Goal: Information Seeking & Learning: Learn about a topic

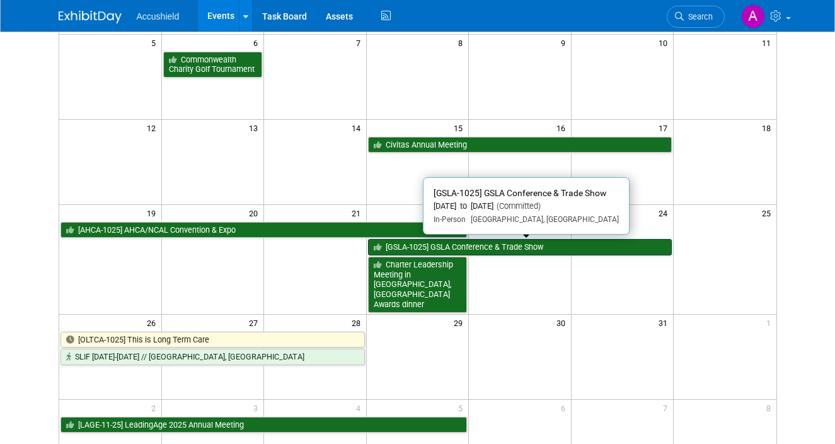
click at [503, 246] on link "[GSLA-1025] GSLA Conference & Trade Show" at bounding box center [520, 247] width 304 height 16
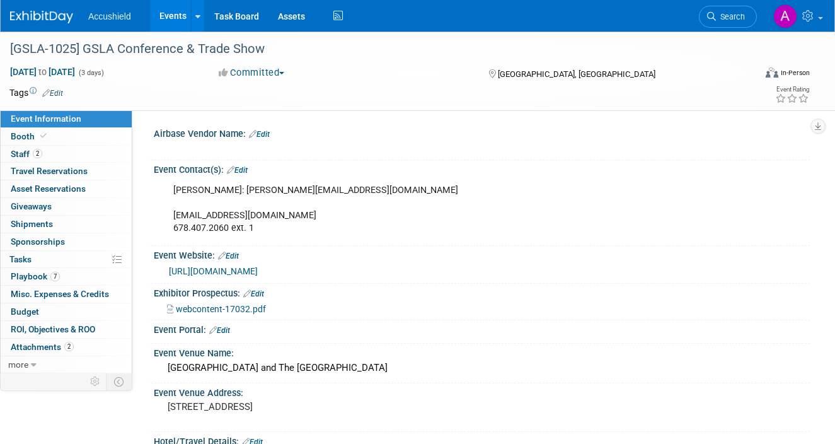
select select "Yes"
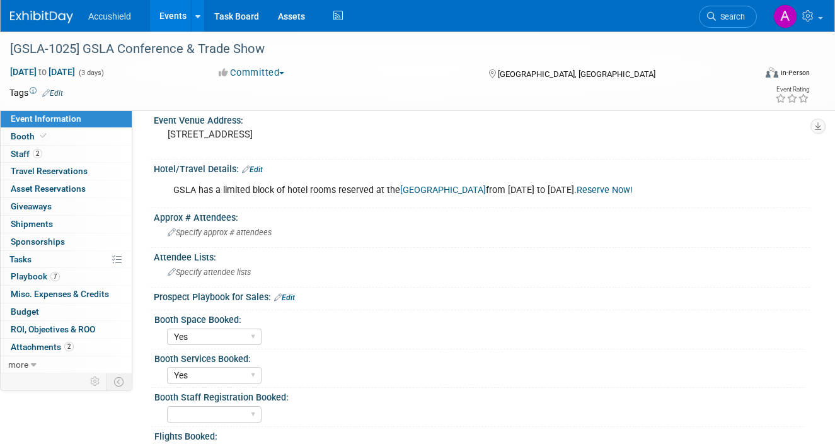
scroll to position [284, 0]
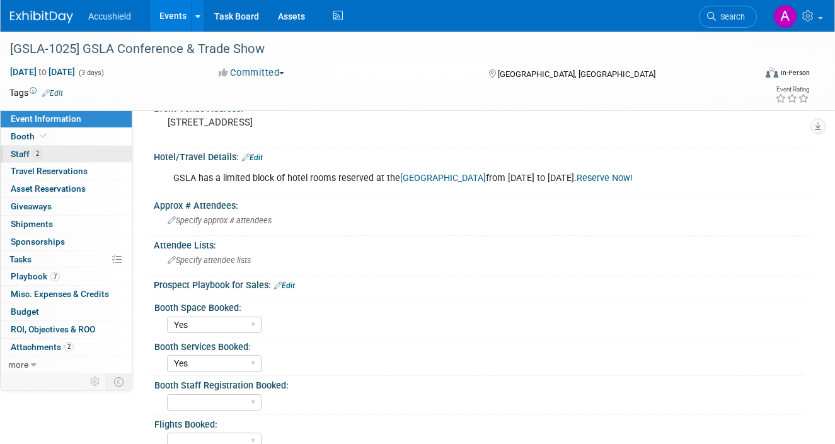
click at [89, 150] on link "2 Staff 2" at bounding box center [66, 154] width 131 height 17
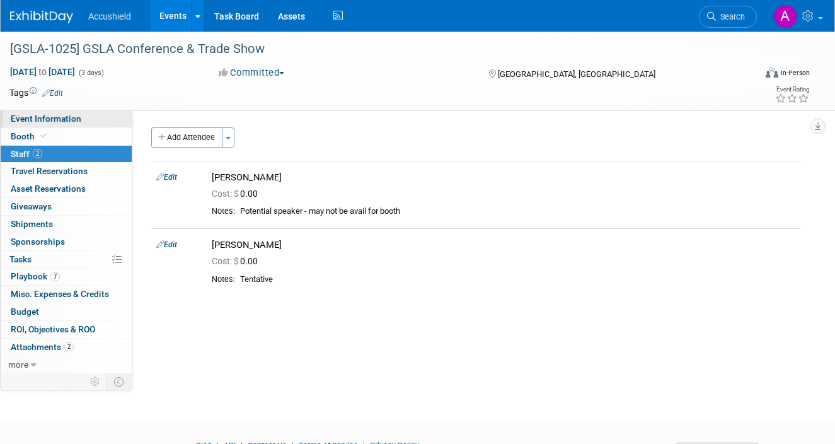
click at [73, 122] on span "Event Information" at bounding box center [46, 118] width 71 height 10
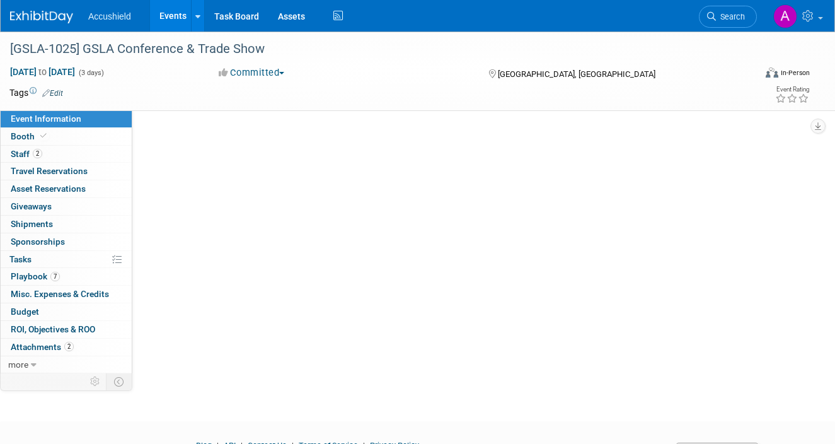
select select "Yes"
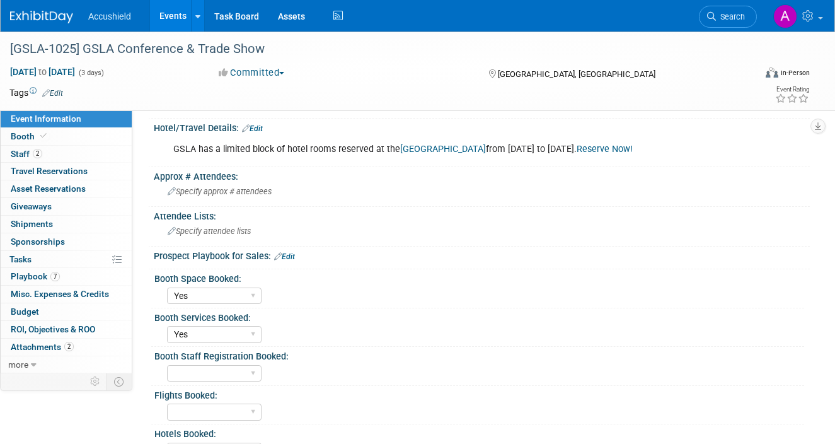
scroll to position [312, 0]
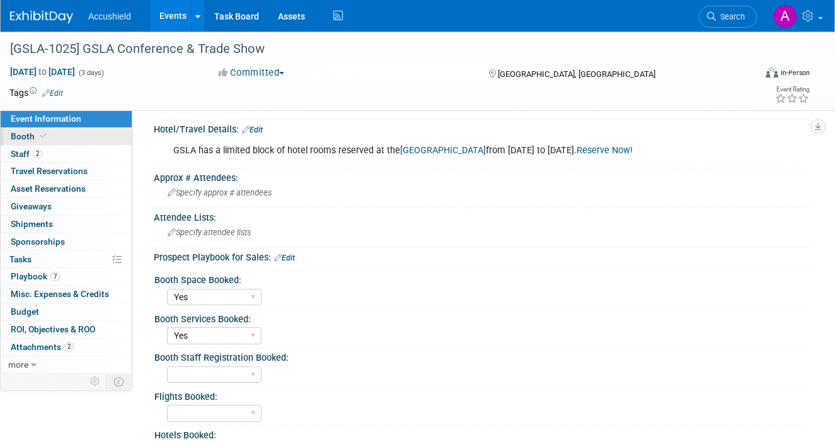
click at [79, 141] on link "Booth" at bounding box center [66, 136] width 131 height 17
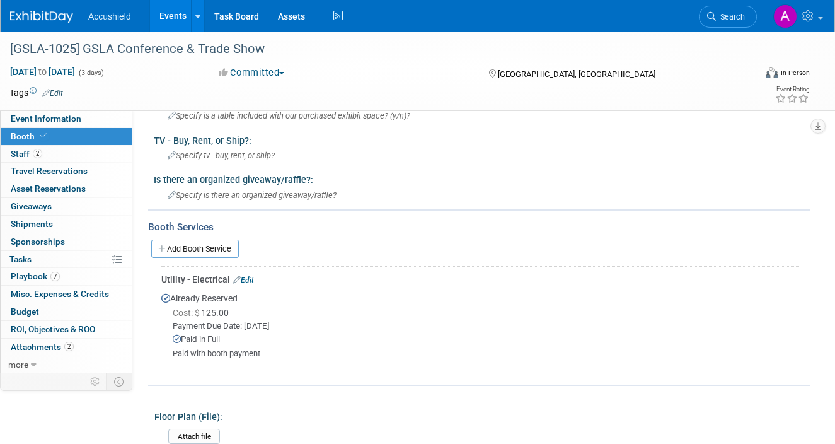
scroll to position [0, 0]
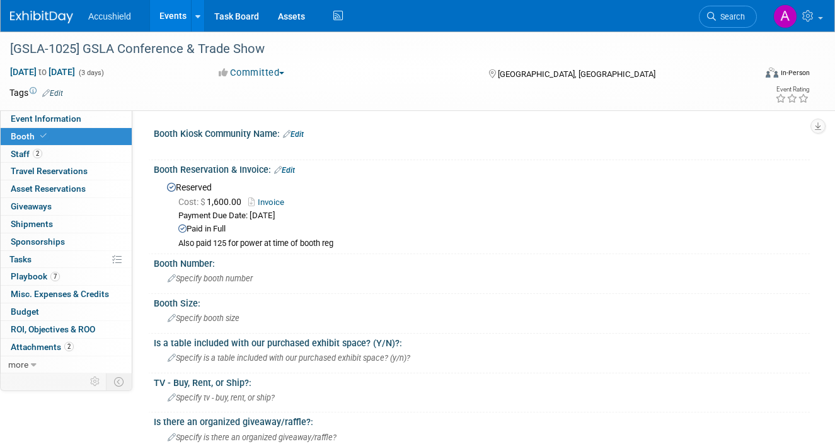
click at [170, 22] on link "Events" at bounding box center [173, 16] width 46 height 32
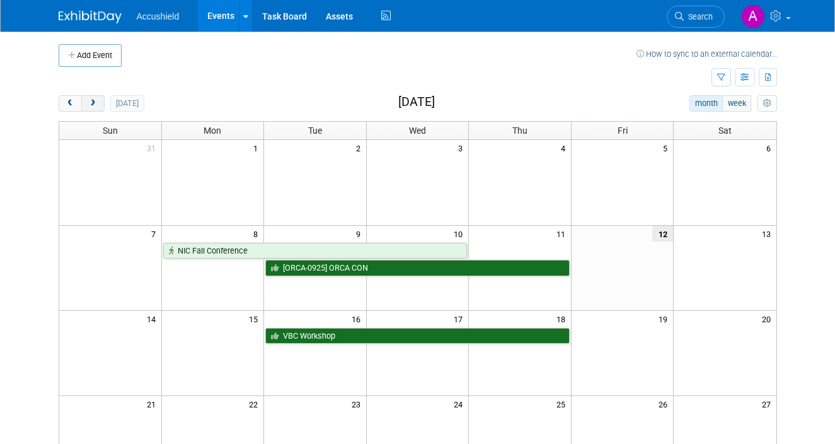
click at [98, 101] on button "next" at bounding box center [92, 103] width 23 height 16
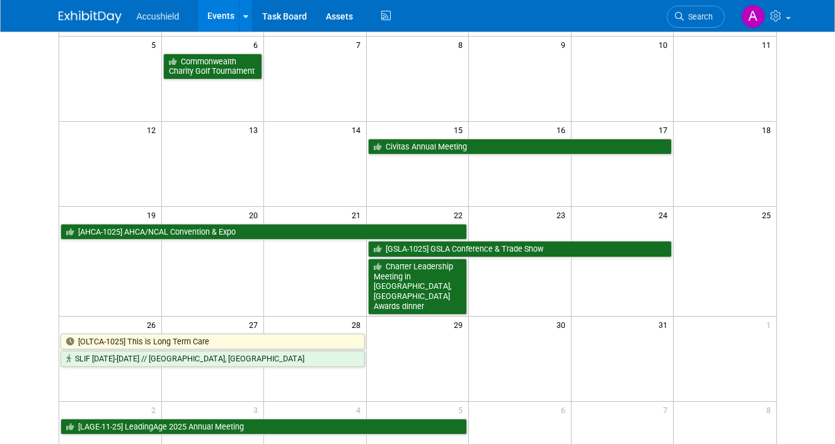
scroll to position [314, 0]
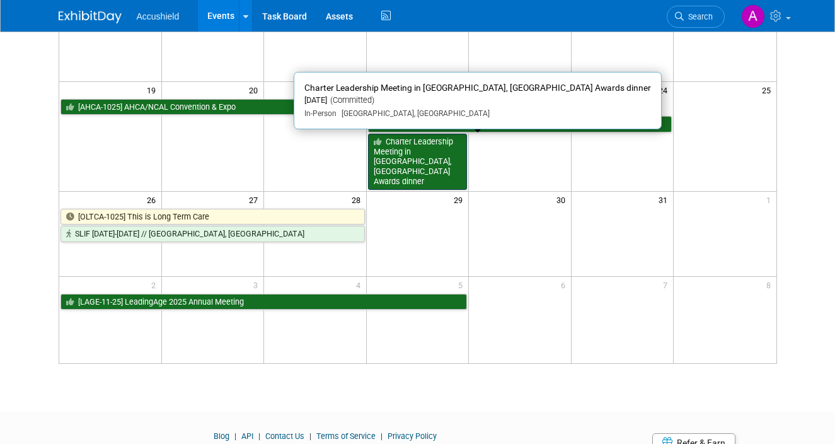
click at [439, 158] on link "Charter Leadership Meeting in [GEOGRAPHIC_DATA], [GEOGRAPHIC_DATA] Awards dinner" at bounding box center [418, 162] width 100 height 56
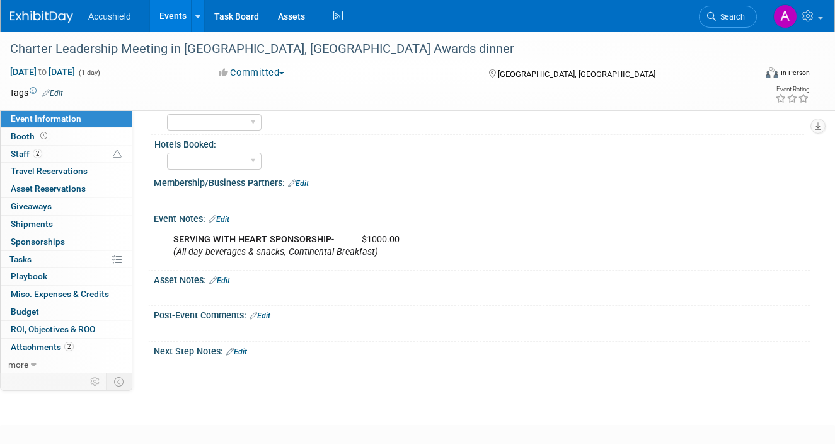
scroll to position [519, 0]
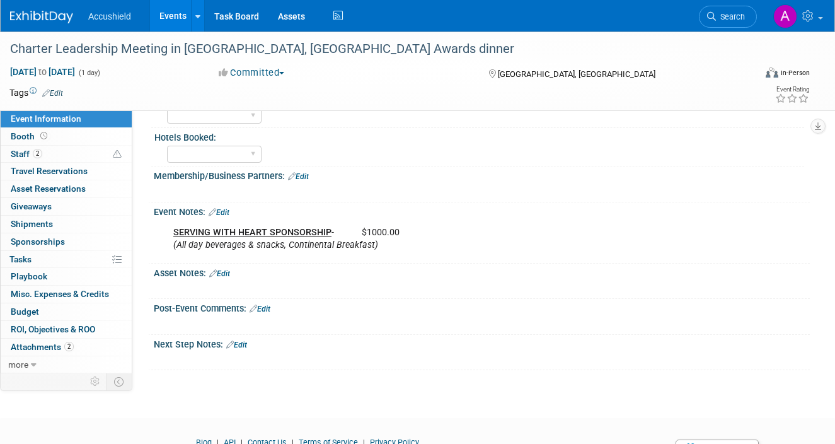
click at [68, 120] on span "Event Information" at bounding box center [46, 118] width 71 height 10
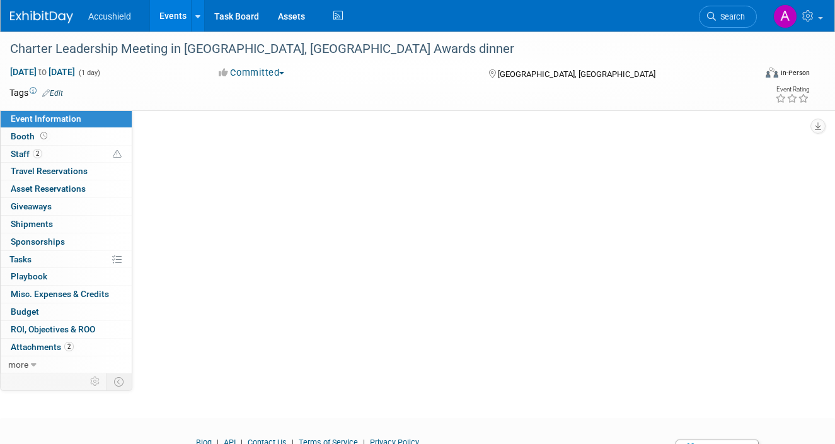
scroll to position [0, 0]
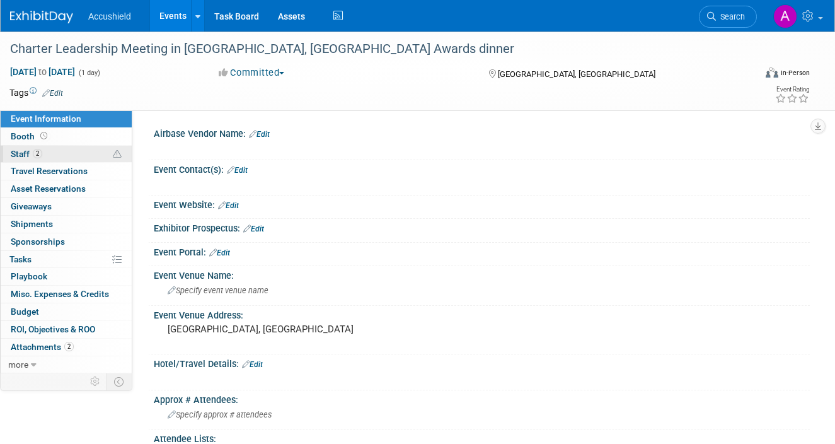
click at [50, 149] on link "2 Staff 2" at bounding box center [66, 154] width 131 height 17
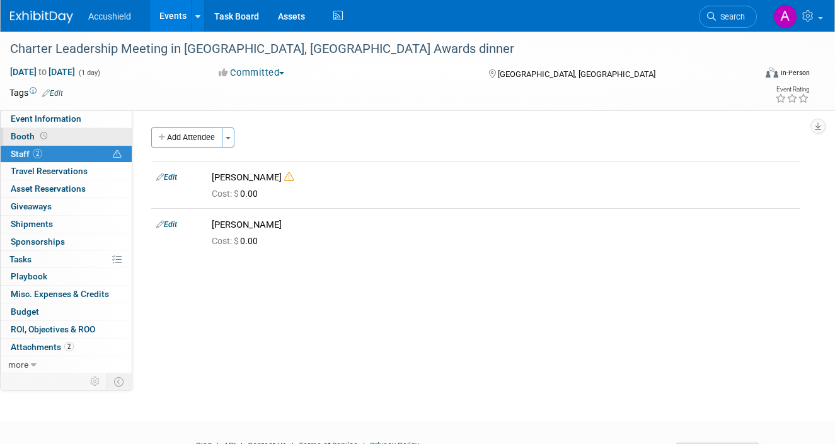
click at [48, 137] on span at bounding box center [44, 135] width 12 height 9
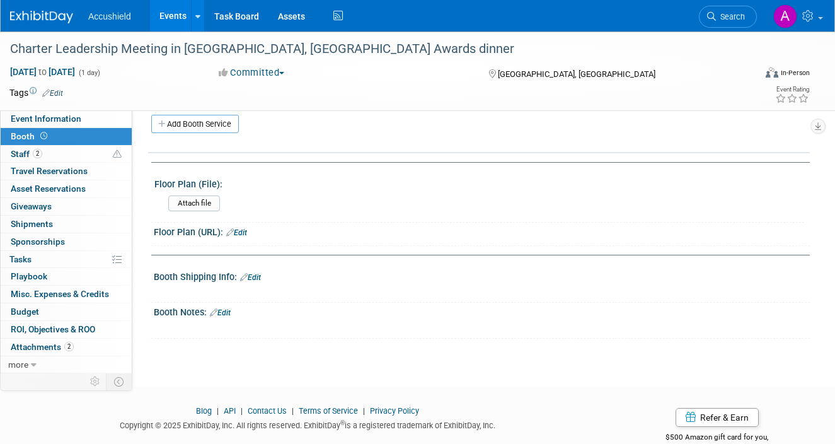
scroll to position [350, 0]
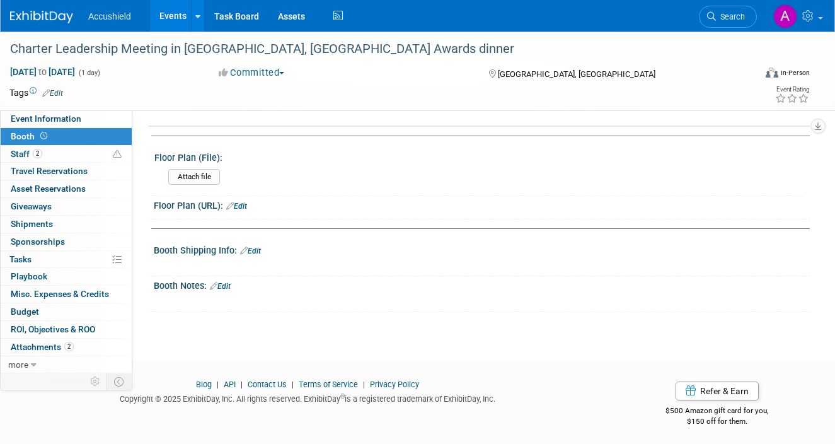
click at [180, 18] on link "Events" at bounding box center [173, 16] width 46 height 32
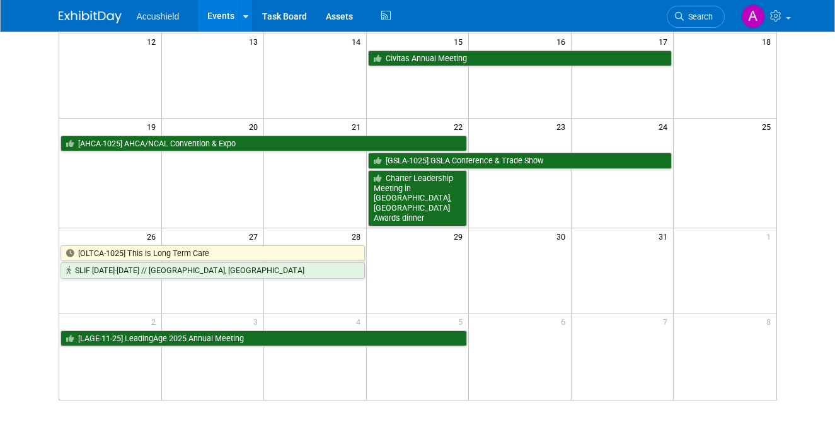
scroll to position [279, 0]
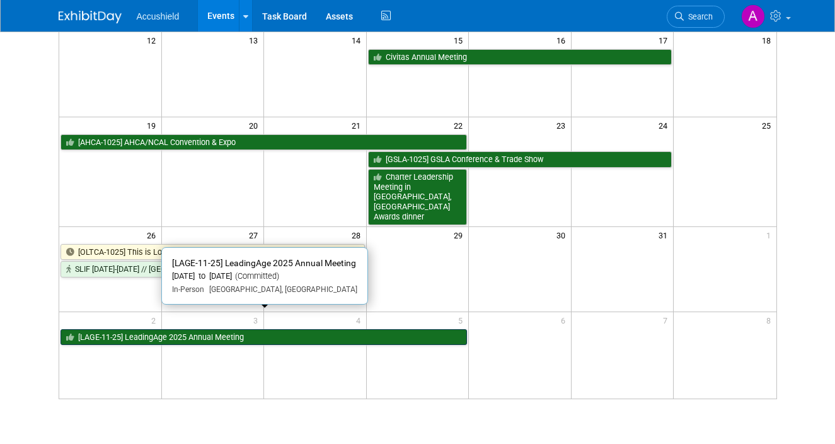
click at [219, 329] on link "[LAGE-11-25] LeadingAge 2025 Annual Meeting" at bounding box center [263, 337] width 407 height 16
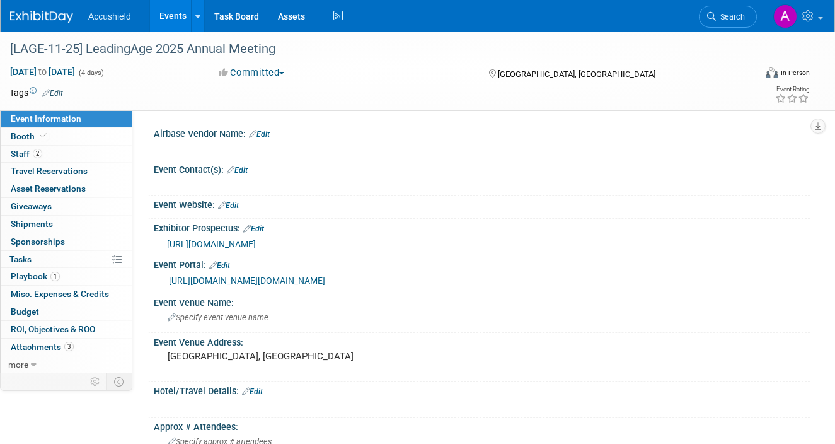
click at [256, 242] on span "[URL][DOMAIN_NAME]" at bounding box center [211, 244] width 89 height 10
